Goal: Information Seeking & Learning: Learn about a topic

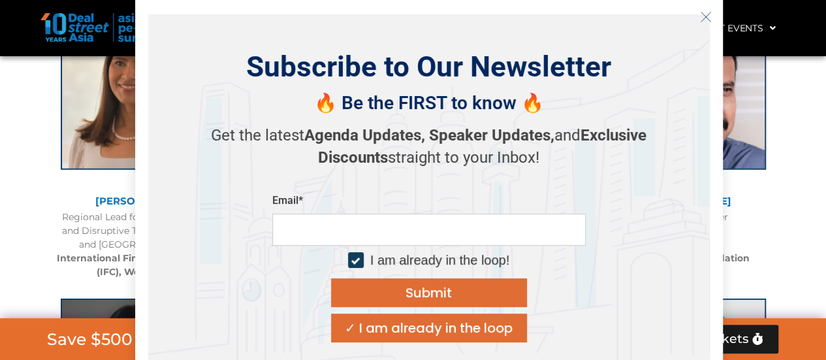
scroll to position [1795, 0]
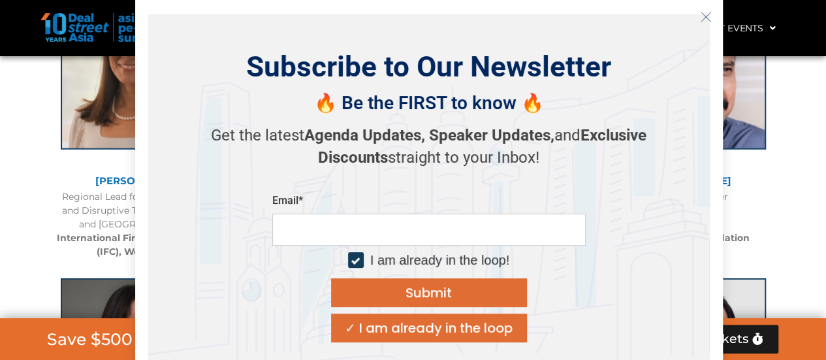
click at [377, 328] on div "✓ I am already in the loop" at bounding box center [429, 327] width 168 height 13
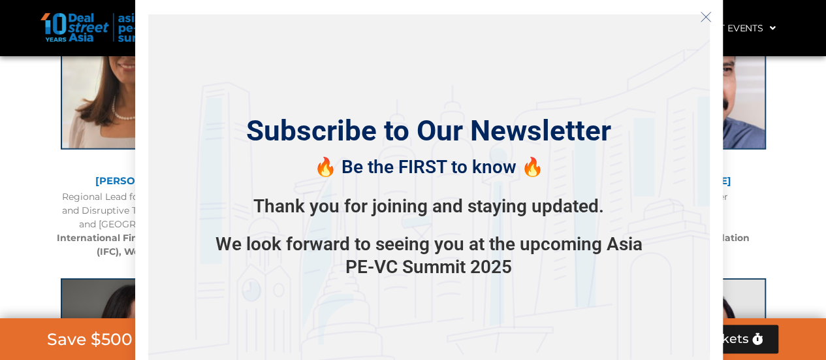
drag, startPoint x: 46, startPoint y: 220, endPoint x: 74, endPoint y: 216, distance: 28.3
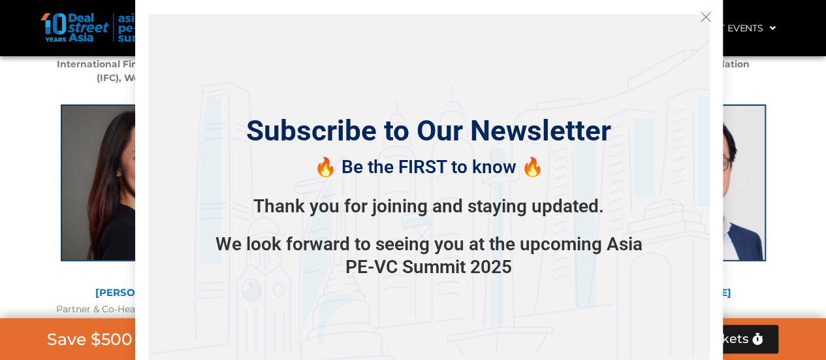
scroll to position [2121, 0]
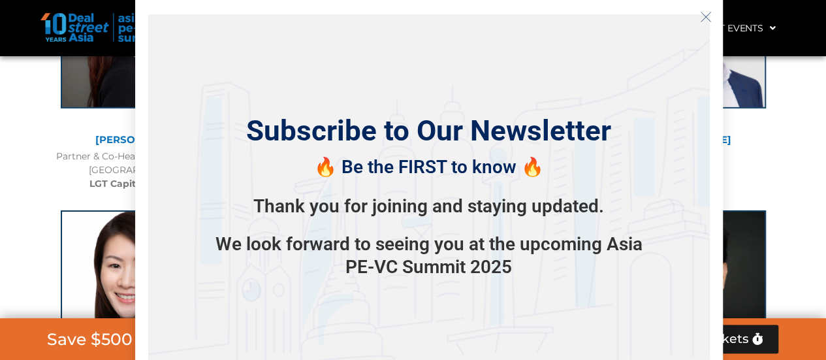
click at [371, 272] on div "We look forward to seeing you at the upcoming Asia PE-VC Summit 2025" at bounding box center [428, 255] width 457 height 46
click at [709, 15] on icon "Close" at bounding box center [706, 17] width 12 height 12
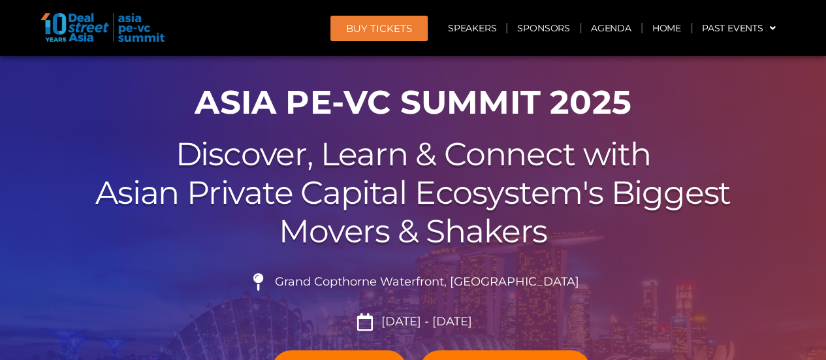
scroll to position [0, 0]
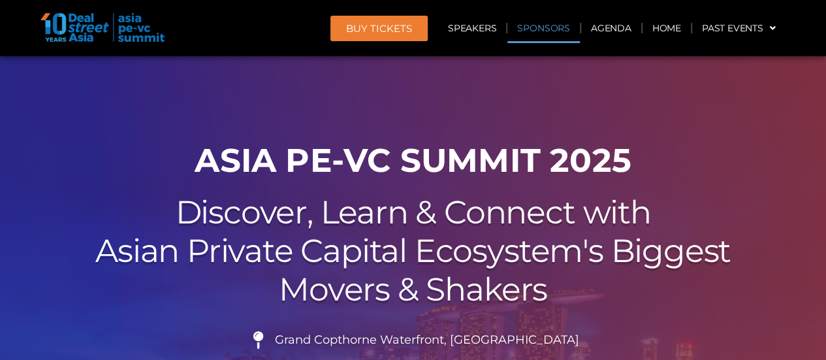
click at [530, 30] on link "Sponsors" at bounding box center [543, 28] width 72 height 30
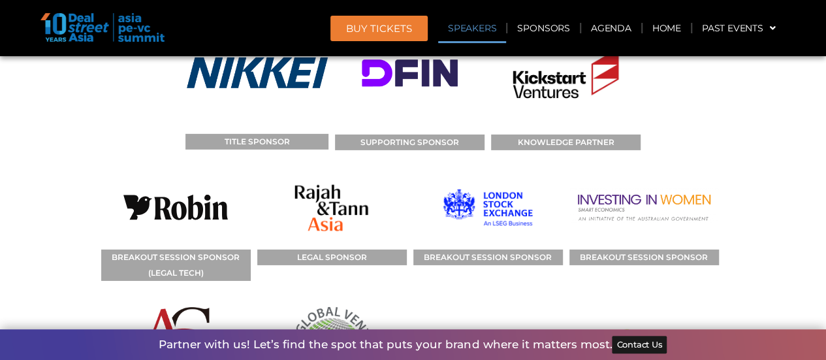
scroll to position [14556, 0]
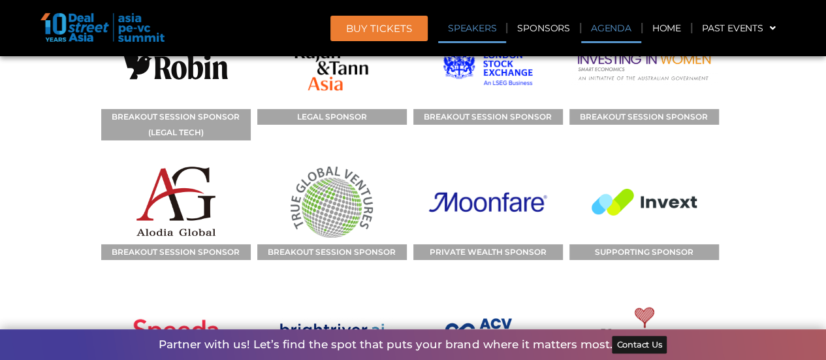
click at [598, 31] on link "Agenda" at bounding box center [611, 28] width 60 height 30
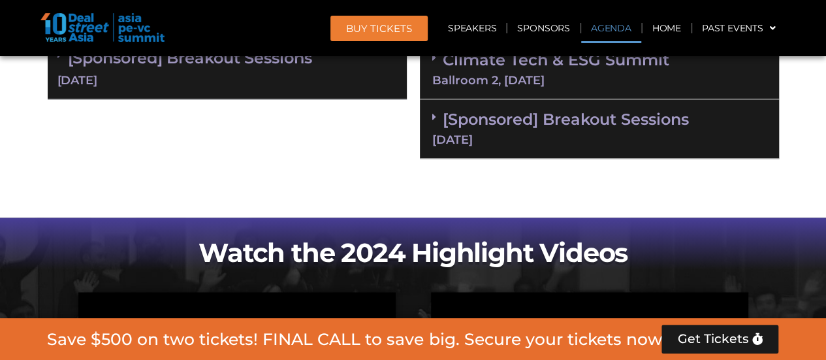
scroll to position [825, 0]
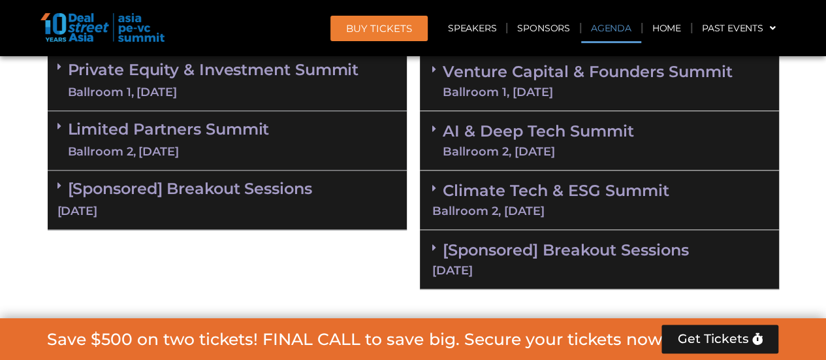
click at [454, 251] on link "[Sponsored] Breakout Sessions [DATE]" at bounding box center [599, 258] width 334 height 36
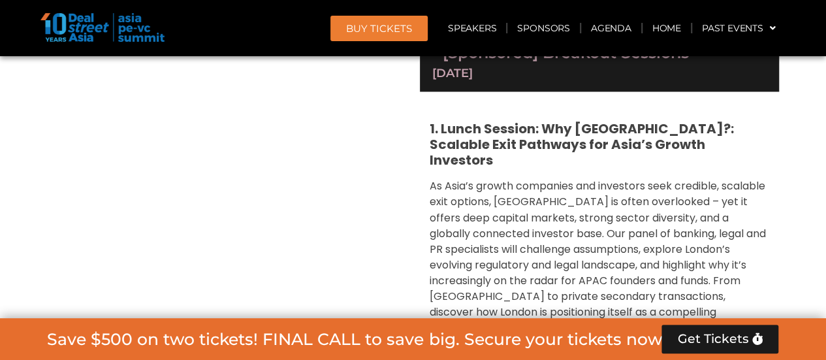
scroll to position [1021, 0]
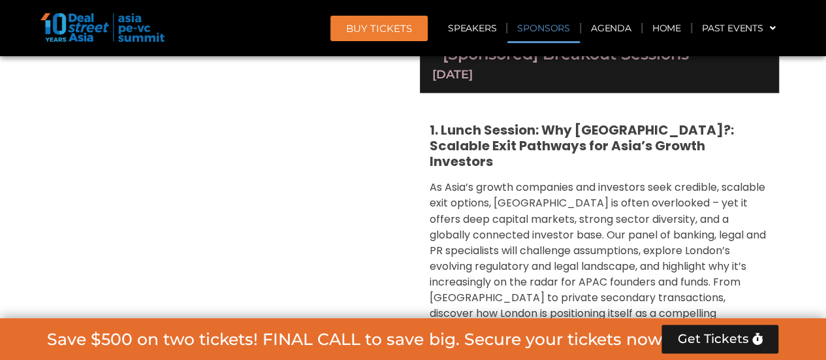
click at [525, 27] on link "Sponsors" at bounding box center [543, 28] width 72 height 30
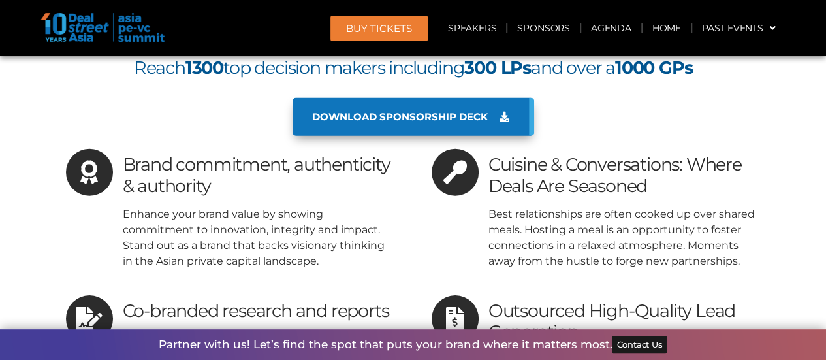
scroll to position [14146, 0]
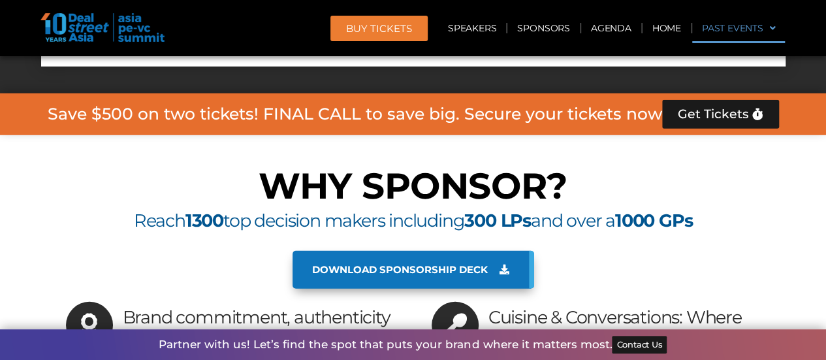
click at [764, 31] on span at bounding box center [769, 28] width 12 height 22
